Goal: Information Seeking & Learning: Learn about a topic

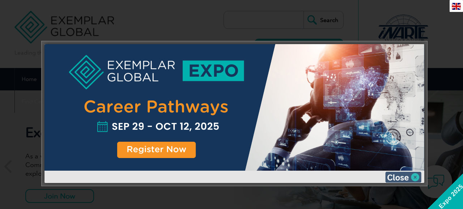
click at [413, 180] on img at bounding box center [403, 177] width 36 height 11
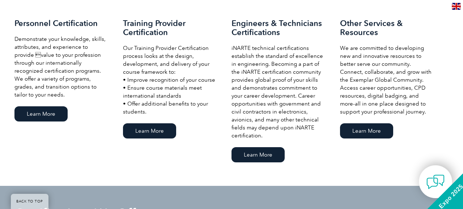
scroll to position [541, 0]
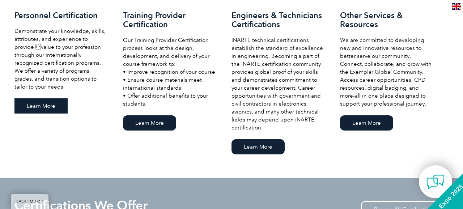
click at [48, 107] on link "Learn More" at bounding box center [40, 105] width 53 height 15
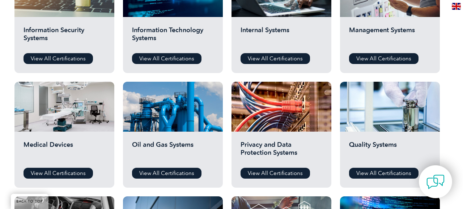
scroll to position [422, 0]
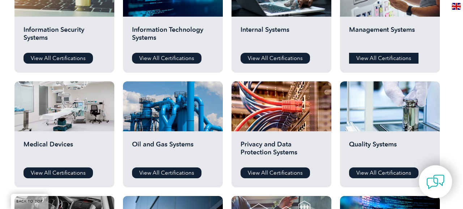
click at [356, 56] on link "View All Certifications" at bounding box center [383, 58] width 69 height 11
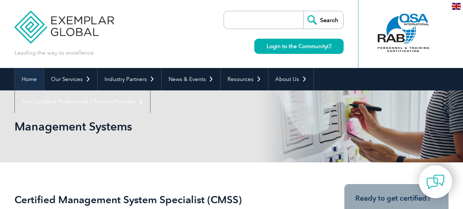
click at [30, 81] on link "Home" at bounding box center [29, 79] width 29 height 22
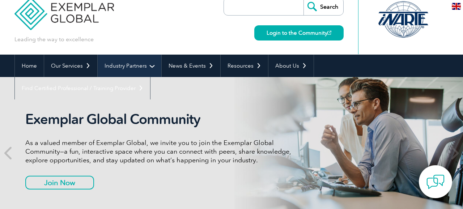
scroll to position [4, 0]
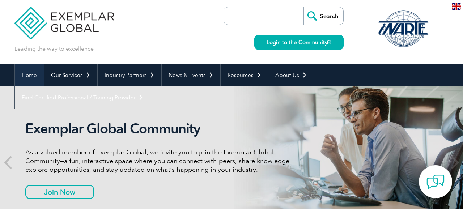
click at [30, 75] on link "Home" at bounding box center [29, 75] width 29 height 22
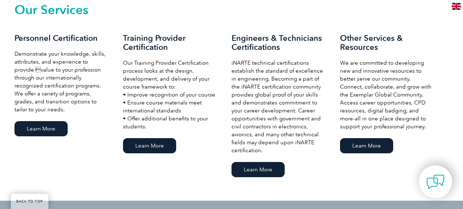
scroll to position [526, 0]
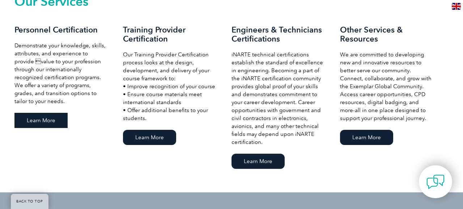
click at [37, 118] on link "Learn More" at bounding box center [40, 120] width 53 height 15
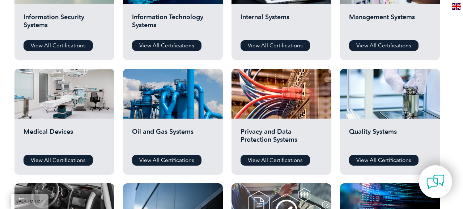
scroll to position [397, 0]
